Goal: Task Accomplishment & Management: Manage account settings

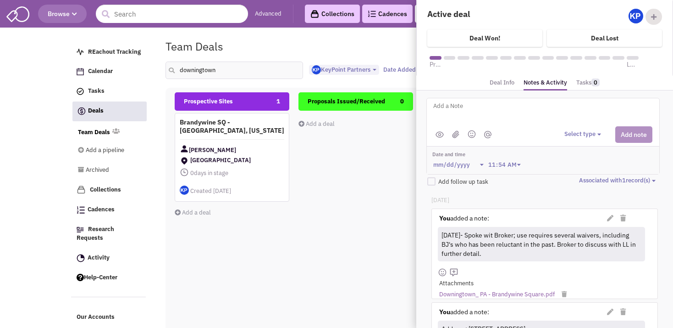
select select "1900"
select select
click at [175, 62] on input "downingtown" at bounding box center [235, 69] width 138 height 17
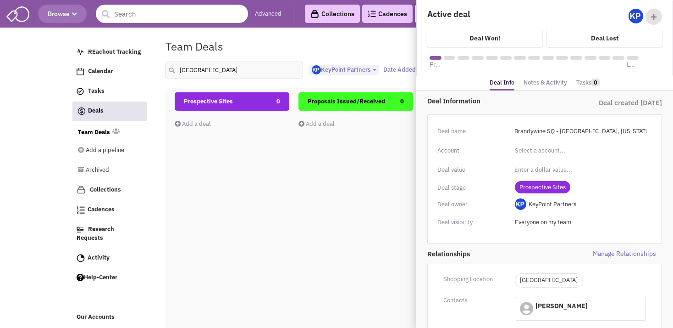
click at [309, 217] on div "Proposals Issued/Received 0 Add a deal Total: $ 0" at bounding box center [356, 255] width 115 height 326
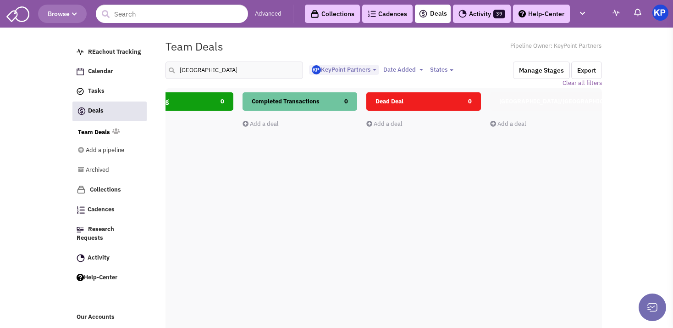
scroll to position [0, 450]
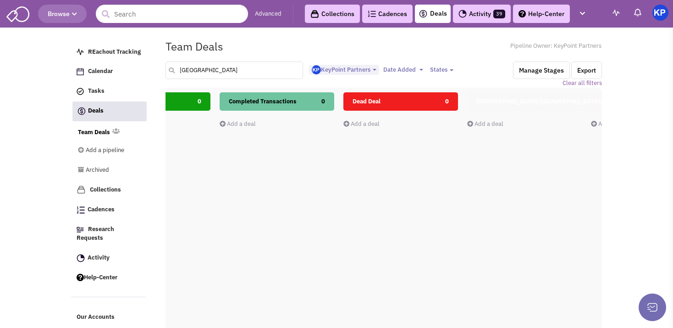
click at [219, 72] on input "[GEOGRAPHIC_DATA]" at bounding box center [235, 69] width 138 height 17
type input "orange"
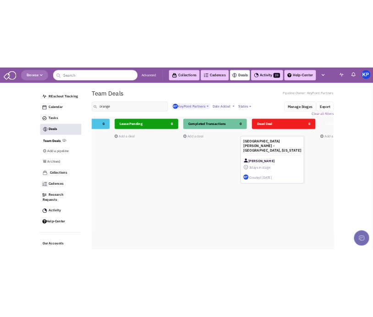
scroll to position [0, 378]
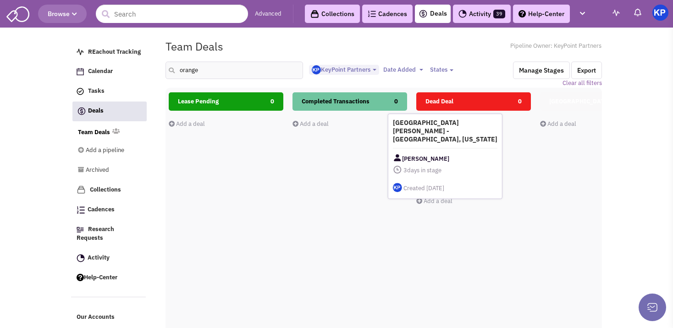
drag, startPoint x: 232, startPoint y: 136, endPoint x: 455, endPoint y: 135, distance: 222.5
click at [455, 135] on div "[GEOGRAPHIC_DATA][PERSON_NAME] - [GEOGRAPHIC_DATA], [US_STATE] [PERSON_NAME] 3 …" at bounding box center [445, 155] width 115 height 85
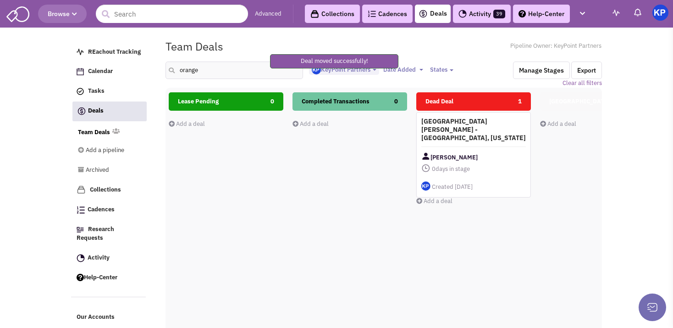
click at [475, 131] on h4 "[GEOGRAPHIC_DATA][PERSON_NAME] - [GEOGRAPHIC_DATA], [US_STATE]" at bounding box center [474, 129] width 105 height 25
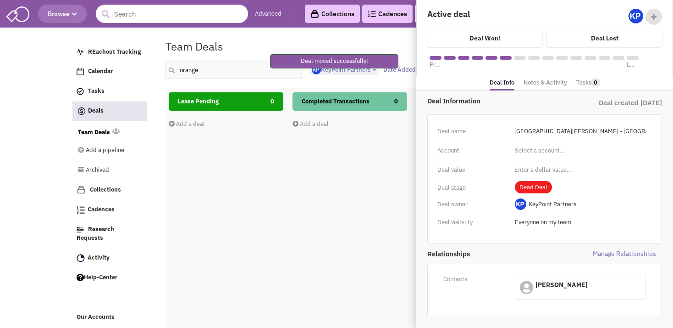
click at [548, 86] on link "Notes & Activity" at bounding box center [546, 82] width 44 height 13
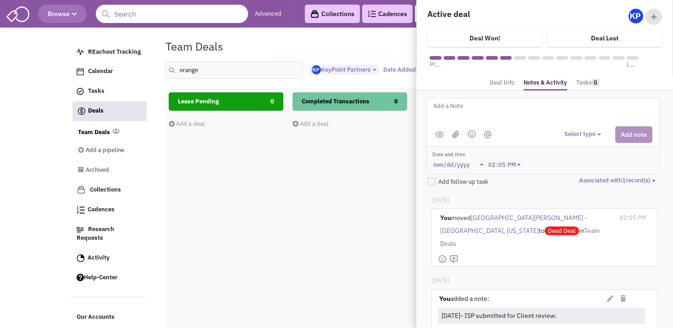
click at [512, 120] on textarea at bounding box center [546, 112] width 227 height 25
type textarea "[DATE]- Per Client; too small."
click at [565, 135] on button "Select type" at bounding box center [584, 134] width 39 height 9
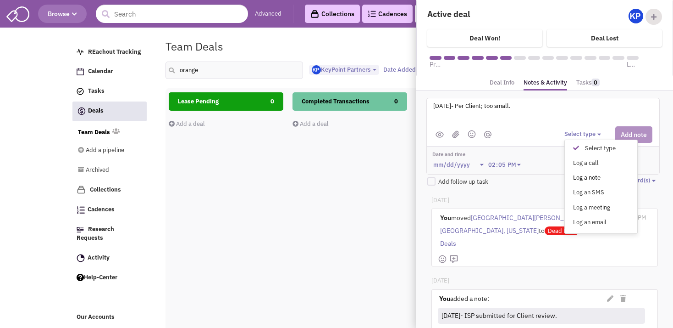
click at [567, 175] on div "Log a note" at bounding box center [578, 177] width 22 height 9
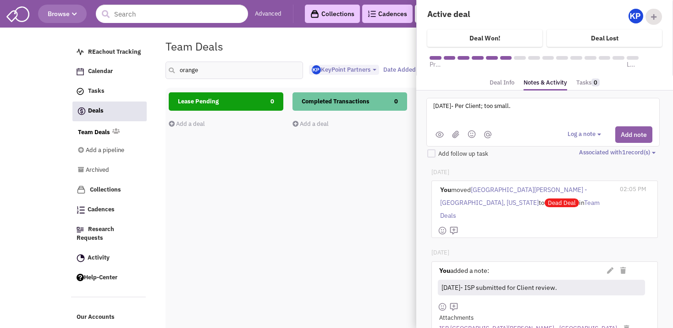
click at [624, 134] on button "Add note" at bounding box center [634, 134] width 37 height 17
